Goal: Task Accomplishment & Management: Manage account settings

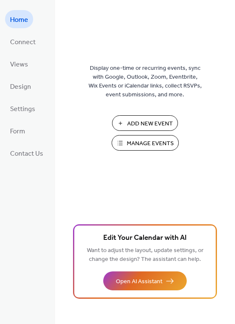
click at [145, 140] on span "Manage Events" at bounding box center [150, 143] width 47 height 9
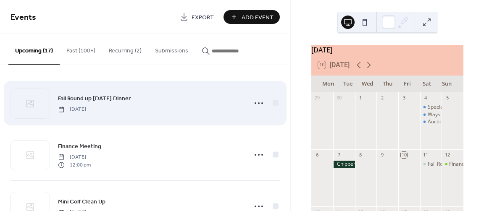
click at [190, 113] on div "Fall Round up [DATE] Dinner [DATE]" at bounding box center [145, 103] width 269 height 51
click at [260, 103] on icon at bounding box center [258, 103] width 13 height 13
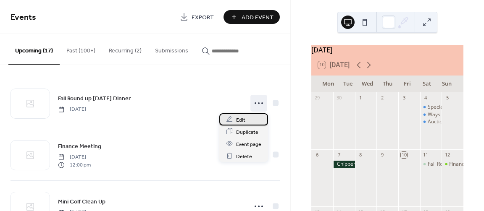
click at [246, 118] on div "Edit" at bounding box center [243, 119] width 49 height 12
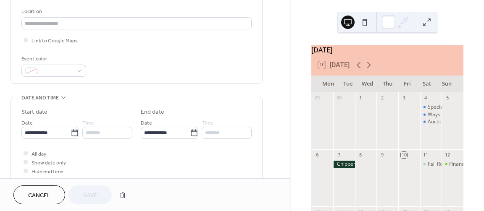
scroll to position [202, 0]
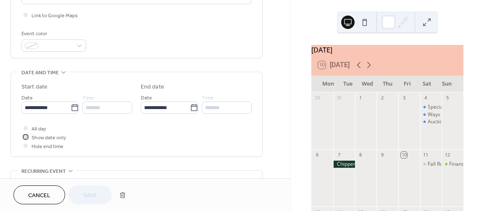
click at [26, 138] on icon at bounding box center [25, 137] width 3 height 3
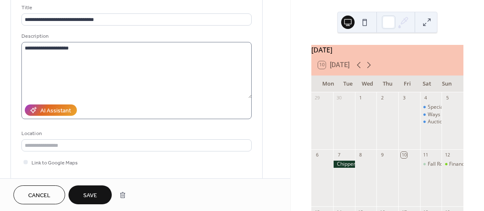
scroll to position [50, 0]
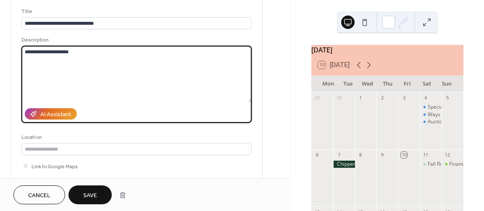
drag, startPoint x: 83, startPoint y: 55, endPoint x: 17, endPoint y: 55, distance: 65.6
click at [21, 55] on textarea "**********" at bounding box center [136, 74] width 231 height 56
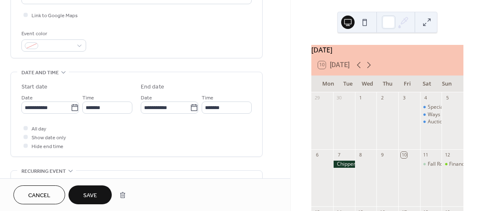
scroll to position [227, 0]
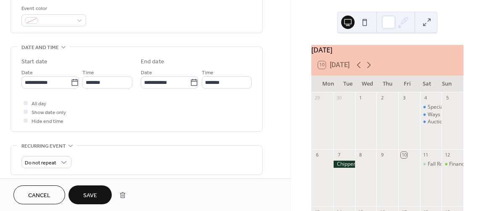
click at [93, 195] on span "Save" at bounding box center [90, 196] width 14 height 9
